Goal: Transaction & Acquisition: Subscribe to service/newsletter

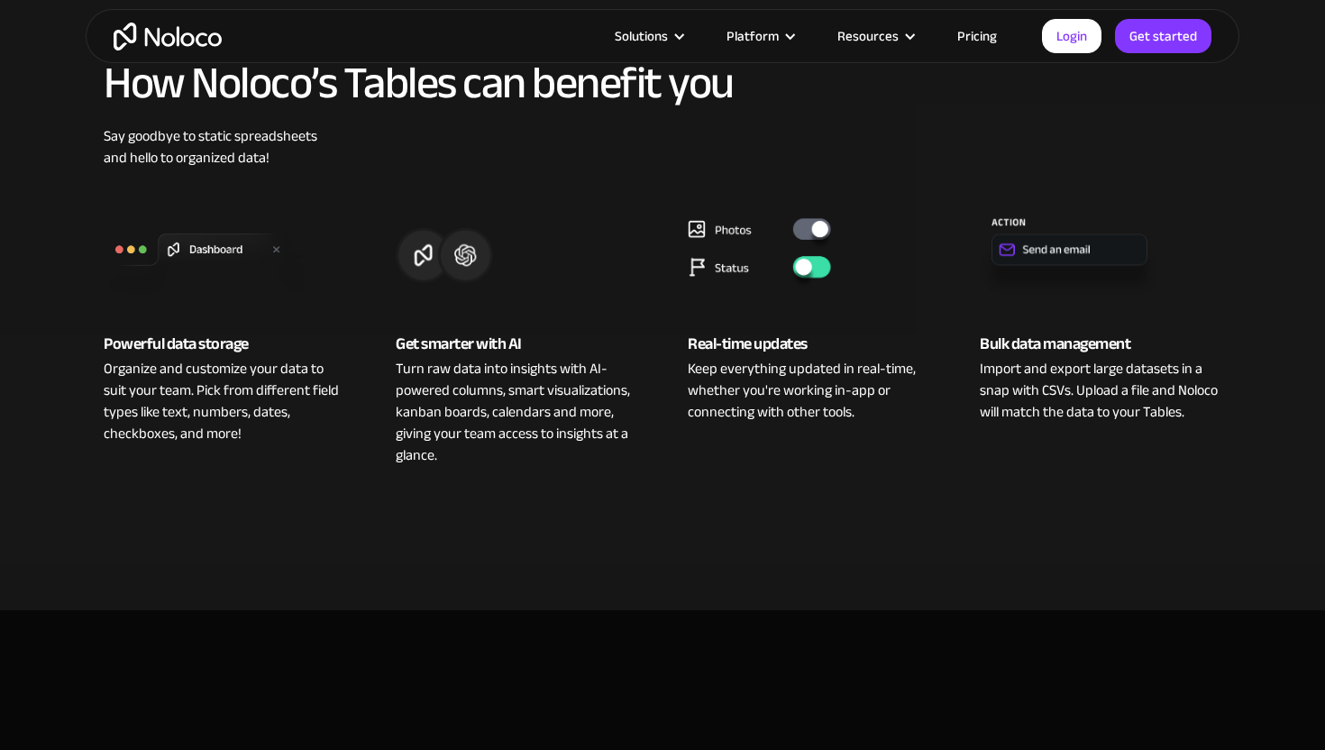
click at [917, 435] on div "Real-time updates Keep everything updated in real-time, whether you're working …" at bounding box center [809, 331] width 278 height 270
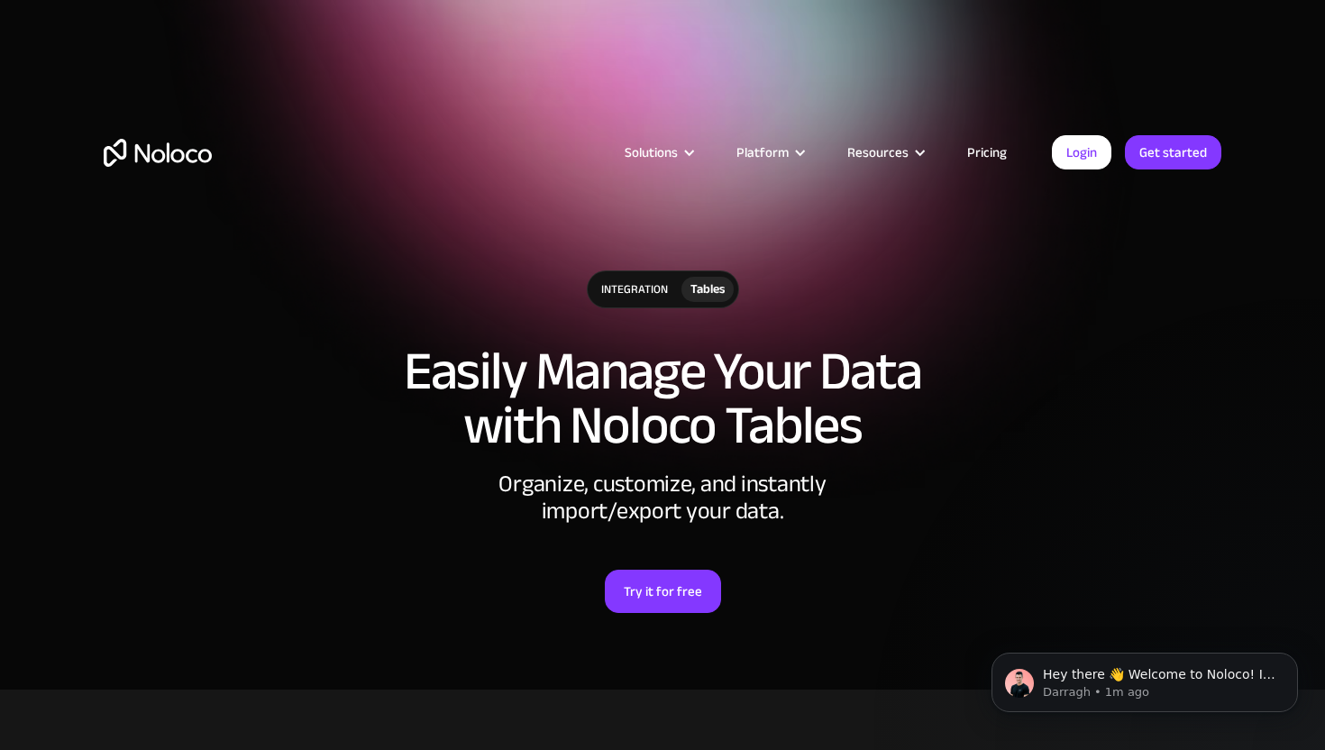
click at [981, 152] on link "Pricing" at bounding box center [987, 152] width 85 height 23
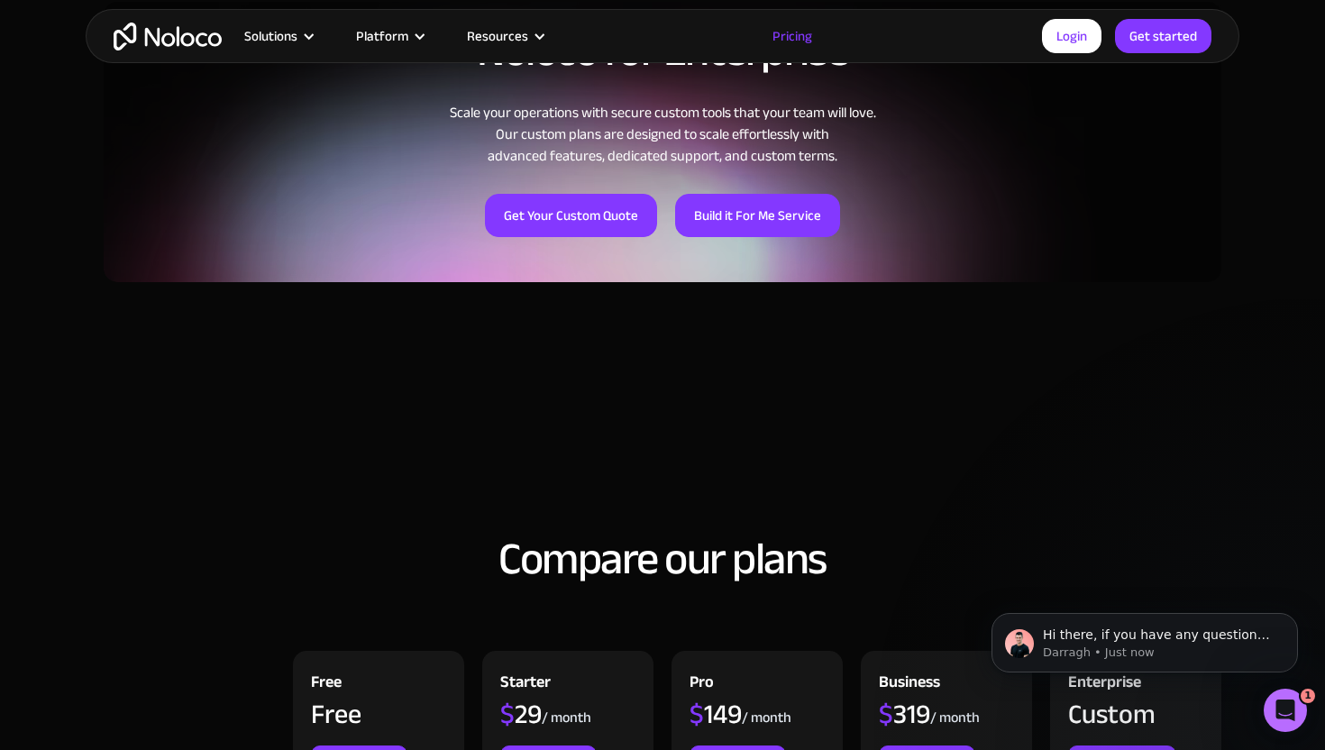
scroll to position [1531, 0]
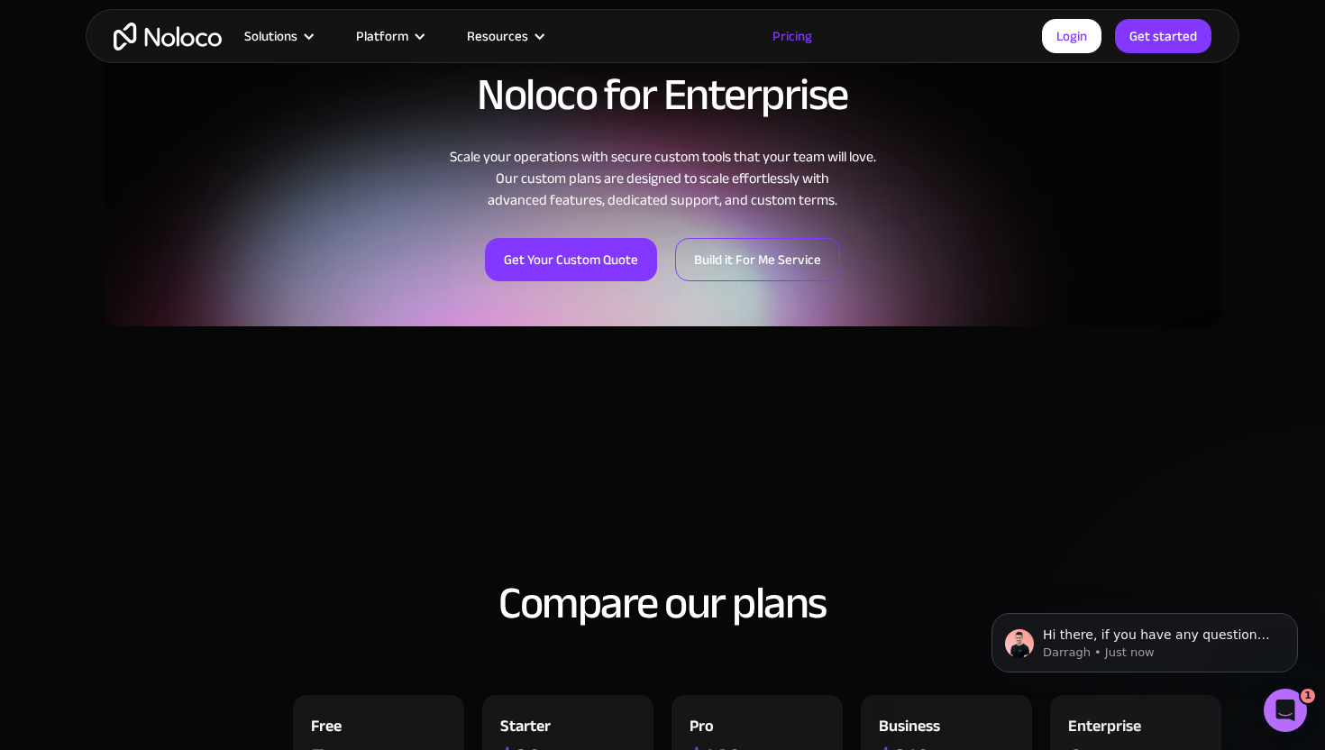
click at [792, 266] on link "Build it For Me Service" at bounding box center [757, 259] width 165 height 43
